Goal: Task Accomplishment & Management: Manage account settings

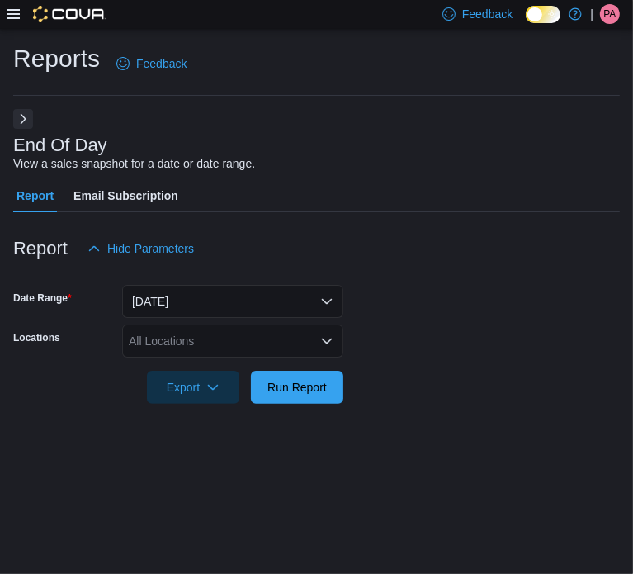
click at [605, 16] on span "PA" at bounding box center [610, 14] width 12 height 20
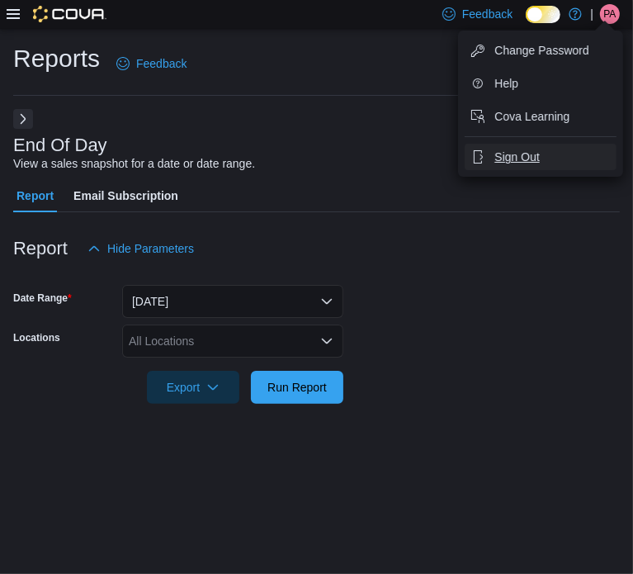
click at [537, 156] on span "Sign Out" at bounding box center [517, 157] width 45 height 17
